Goal: Navigation & Orientation: Find specific page/section

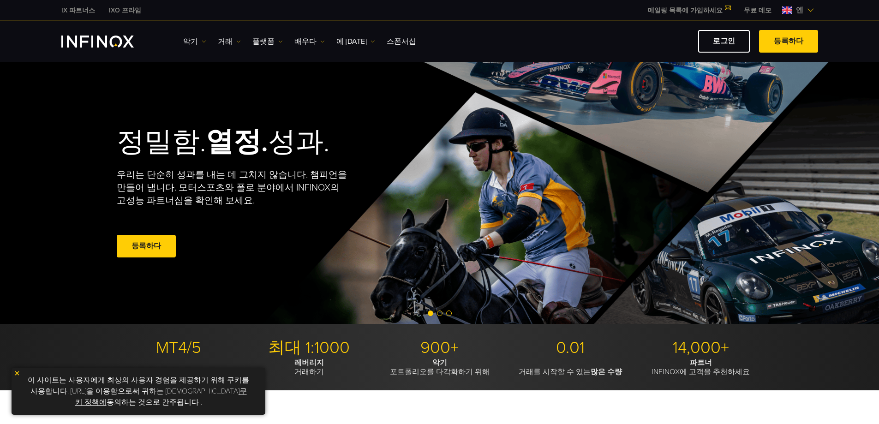
scroll to position [277, 0]
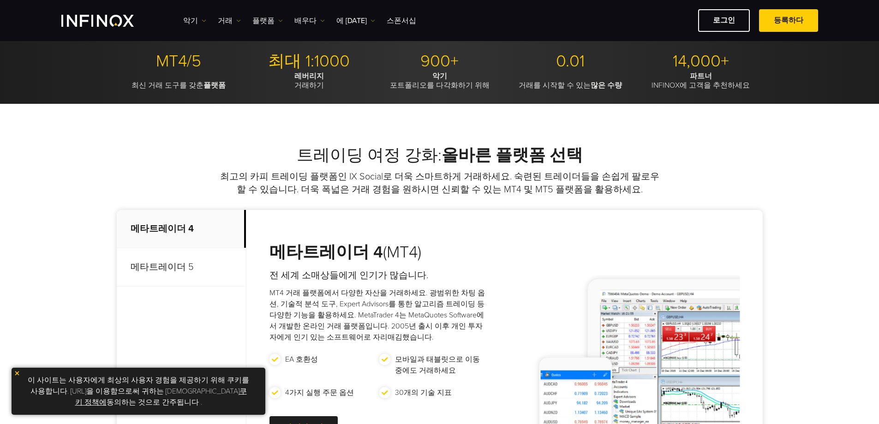
click at [19, 373] on img at bounding box center [17, 373] width 6 height 6
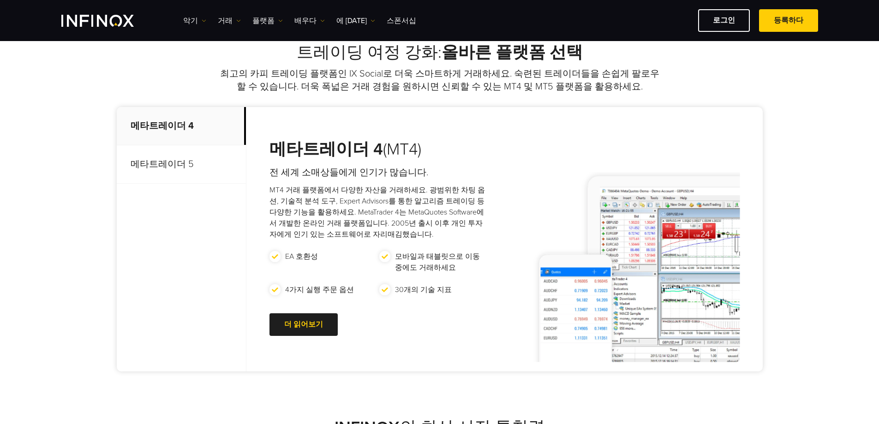
scroll to position [369, 0]
click at [155, 166] on font "메타트레이더 5" at bounding box center [162, 163] width 63 height 11
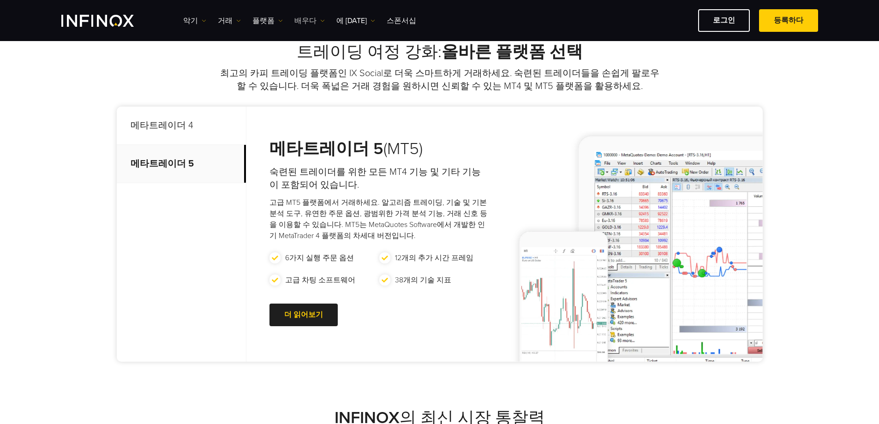
click at [306, 19] on font "배우다" at bounding box center [305, 20] width 22 height 9
click at [269, 20] on font "플랫폼" at bounding box center [263, 20] width 22 height 9
click at [227, 20] on font "거래" at bounding box center [225, 20] width 15 height 9
click at [191, 17] on font "악기" at bounding box center [190, 20] width 15 height 9
click at [238, 17] on ul "악기 악기" at bounding box center [299, 20] width 233 height 11
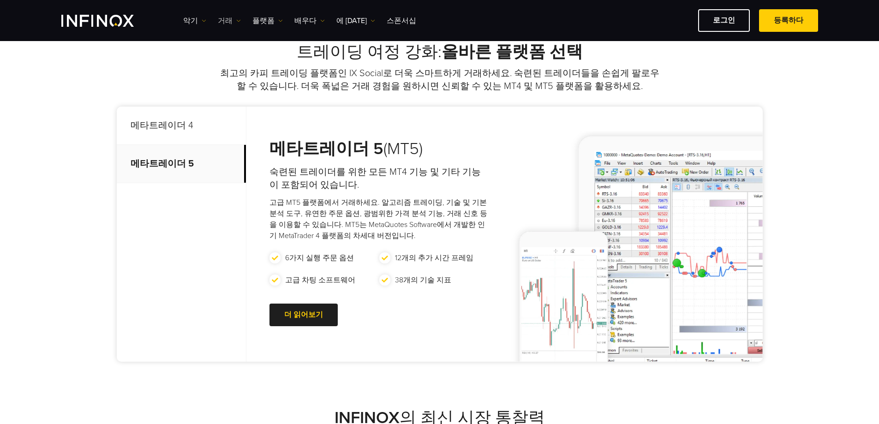
click at [233, 16] on link "거래" at bounding box center [229, 20] width 23 height 11
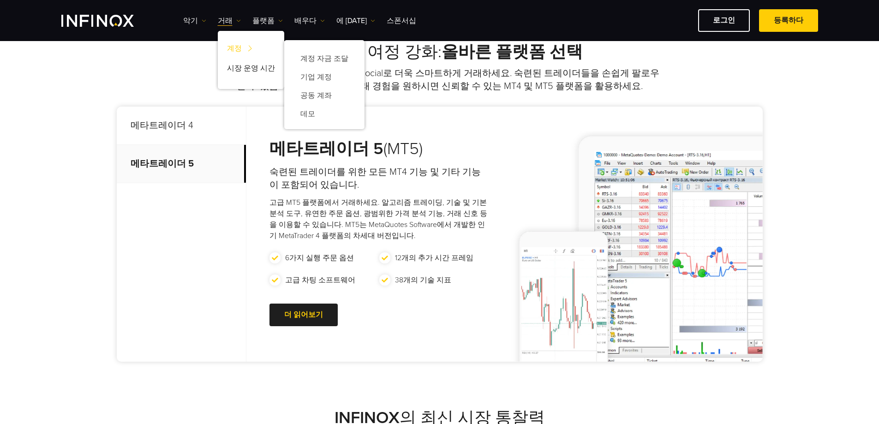
click at [245, 44] on img at bounding box center [250, 49] width 12 height 18
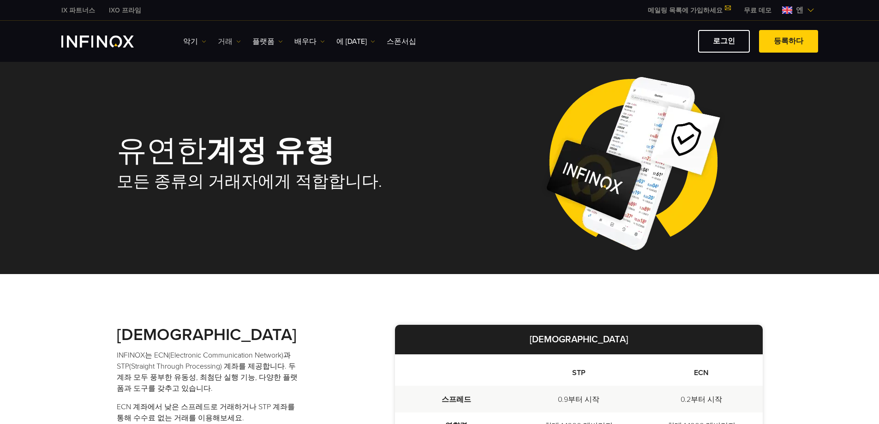
click at [223, 41] on font "거래" at bounding box center [225, 41] width 15 height 9
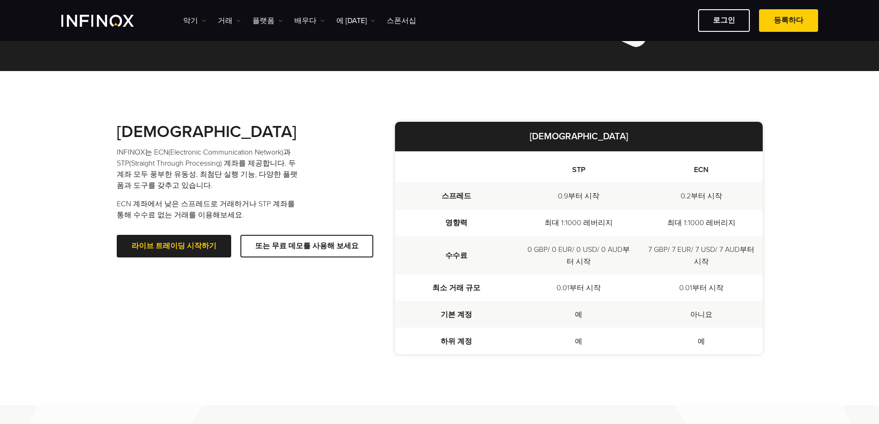
scroll to position [231, 0]
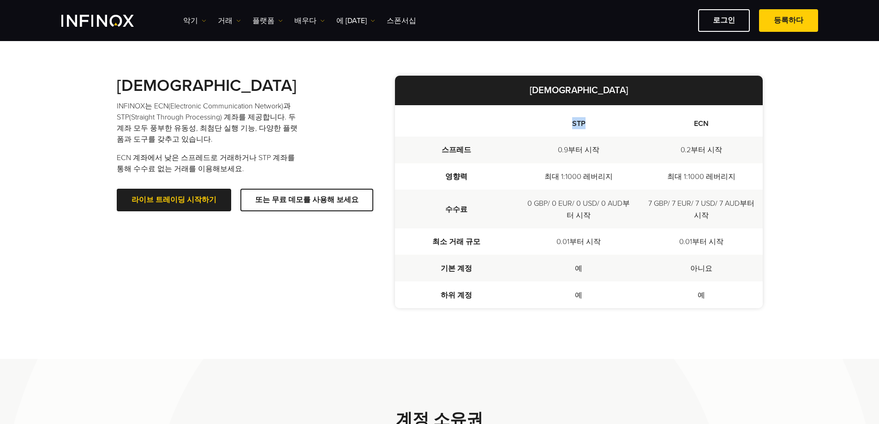
drag, startPoint x: 554, startPoint y: 118, endPoint x: 639, endPoint y: 125, distance: 85.6
click at [639, 125] on th "STP" at bounding box center [578, 120] width 123 height 31
click at [640, 125] on th "ECN" at bounding box center [701, 120] width 123 height 31
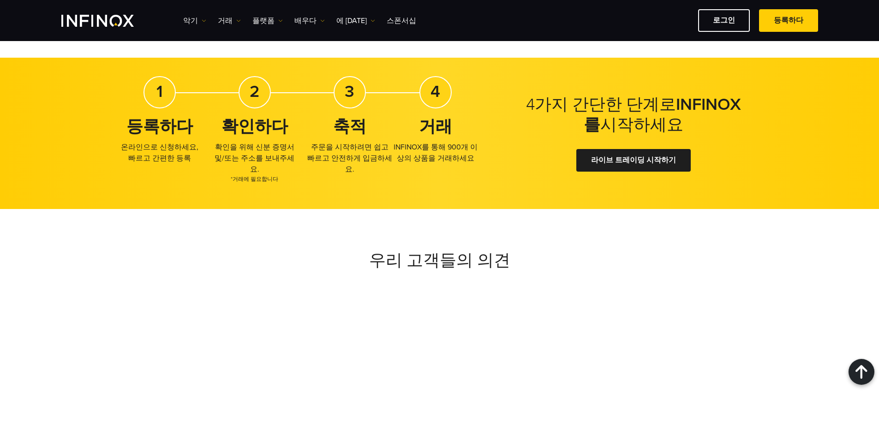
scroll to position [1522, 0]
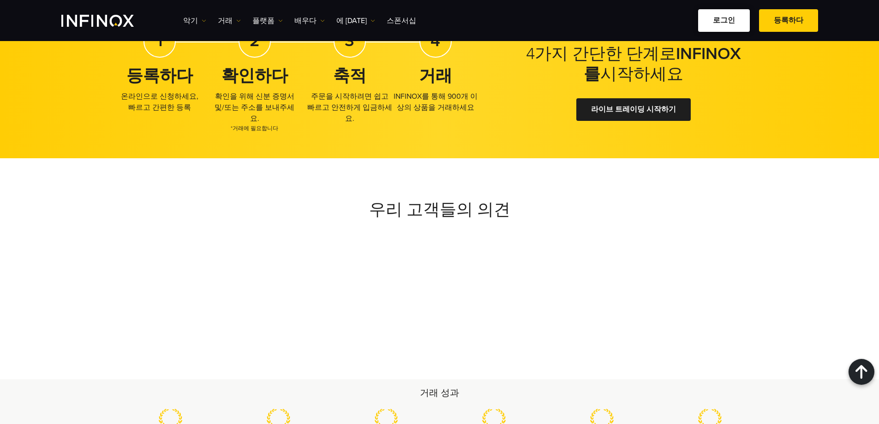
click at [732, 25] on link "로그인" at bounding box center [724, 20] width 52 height 23
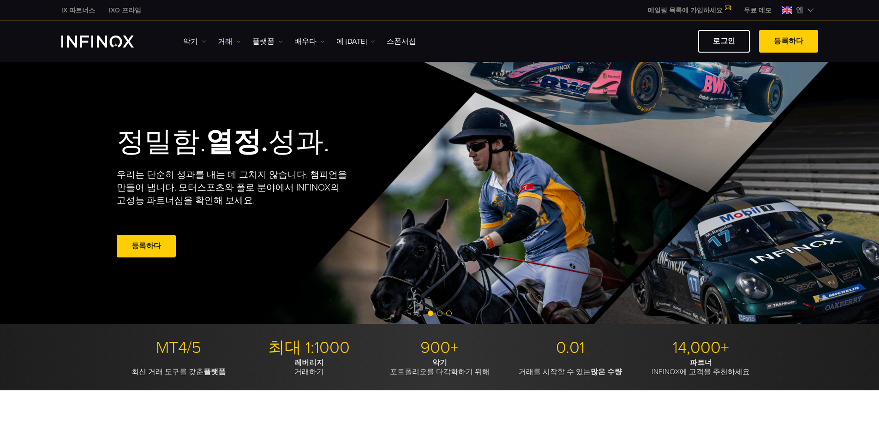
click at [729, 47] on link "로그인" at bounding box center [724, 41] width 52 height 23
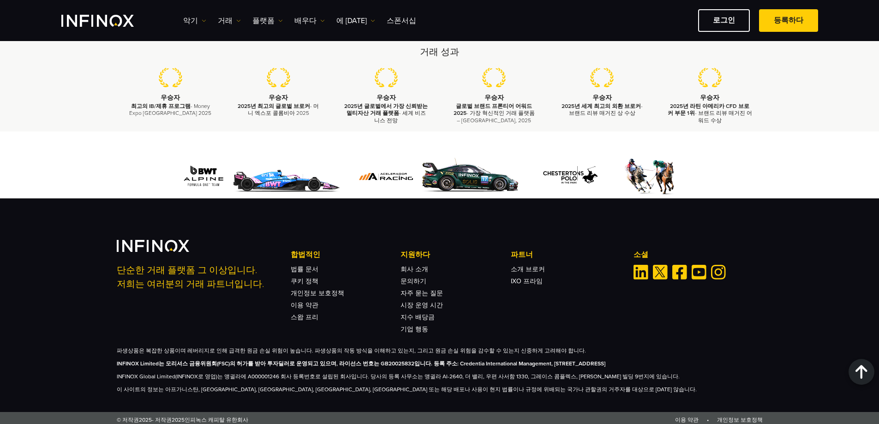
scroll to position [2697, 0]
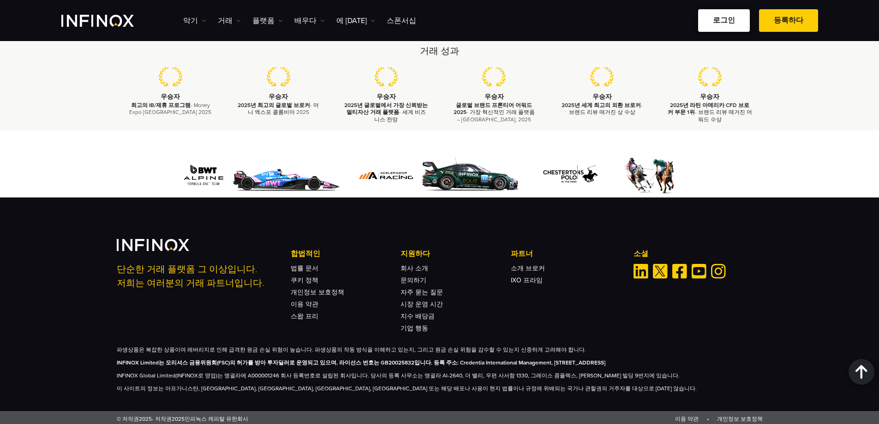
click at [721, 23] on font "로그인" at bounding box center [724, 20] width 22 height 9
